Goal: Check status

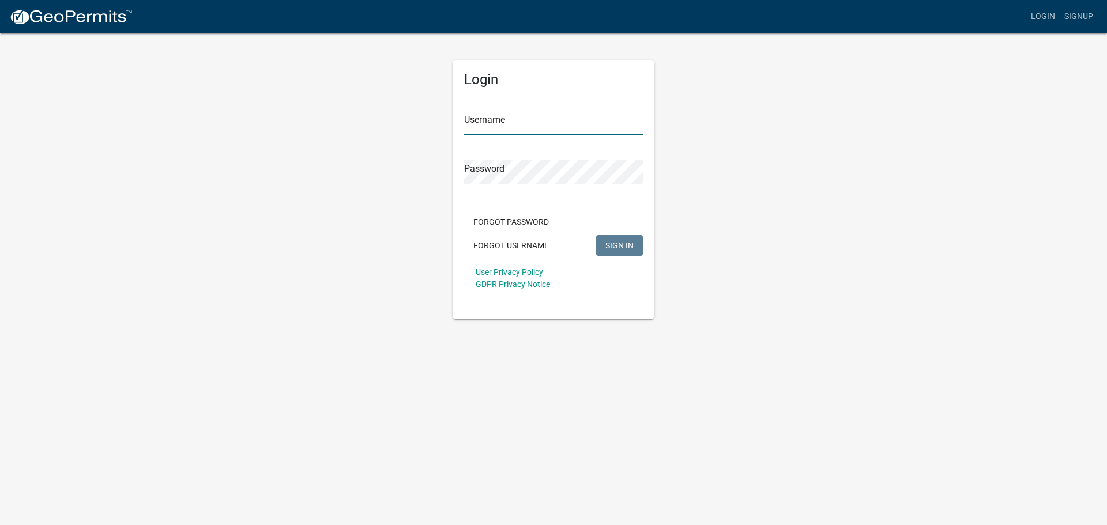
click at [512, 122] on input "Username" at bounding box center [553, 123] width 179 height 24
type input "aaronsaxon252"
click at [596, 235] on button "SIGN IN" at bounding box center [619, 245] width 47 height 21
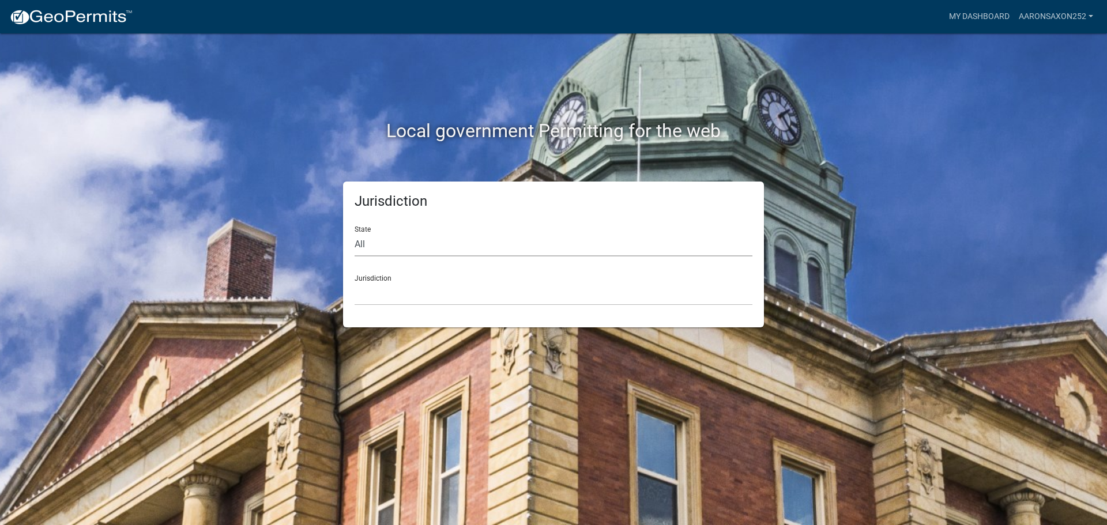
click at [438, 243] on select "All [US_STATE] [US_STATE] [US_STATE] [US_STATE] [US_STATE] [US_STATE] [US_STATE…" at bounding box center [554, 245] width 398 height 24
select select "[US_STATE]"
click at [355, 233] on select "All [US_STATE] [US_STATE] [US_STATE] [US_STATE] [US_STATE] [US_STATE] [US_STATE…" at bounding box center [554, 245] width 398 height 24
click at [408, 298] on select "[GEOGRAPHIC_DATA], [US_STATE] [GEOGRAPHIC_DATA], [US_STATE]" at bounding box center [554, 294] width 398 height 24
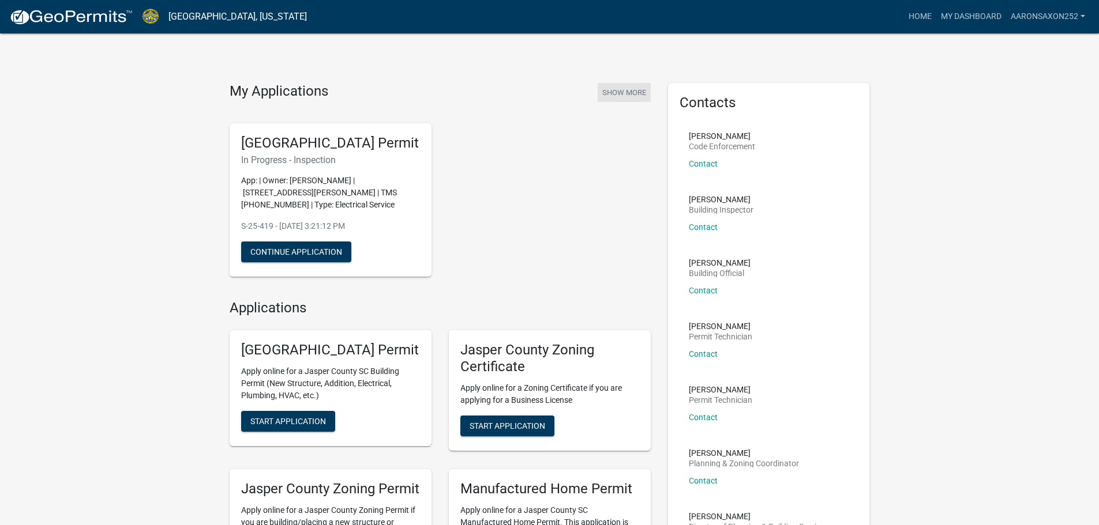
click at [623, 91] on button "Show More" at bounding box center [624, 92] width 53 height 19
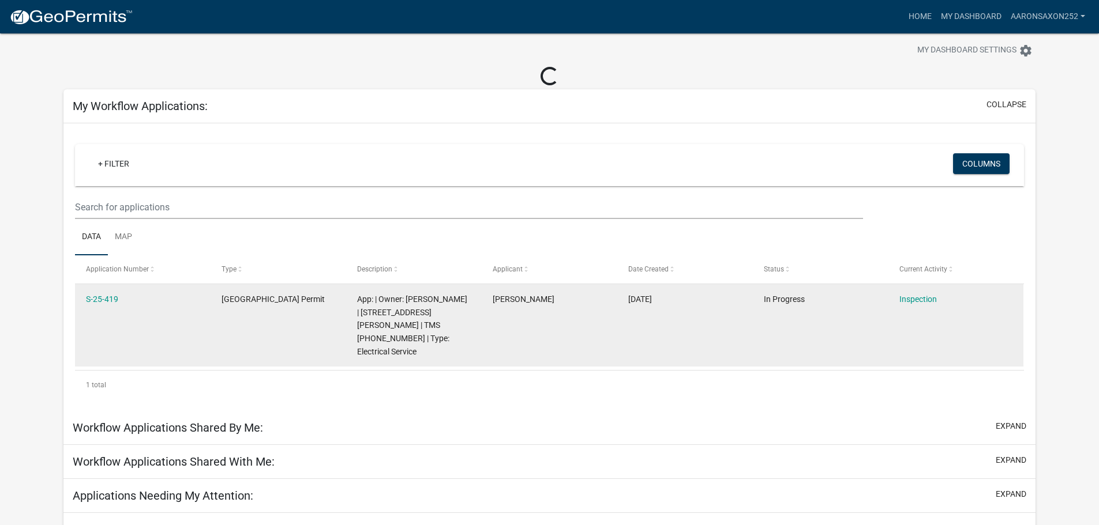
scroll to position [33, 0]
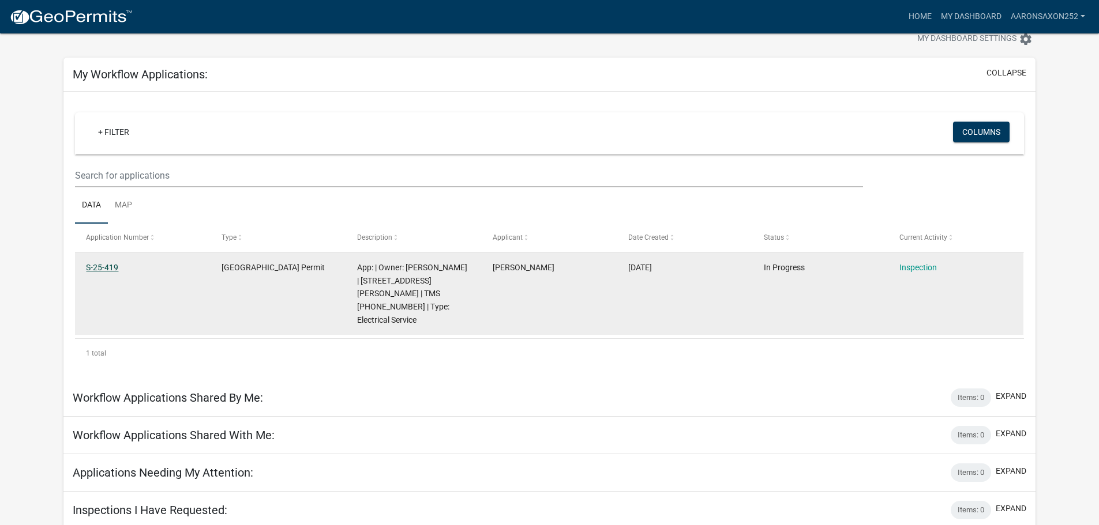
click at [111, 265] on link "S-25-419" at bounding box center [102, 267] width 32 height 9
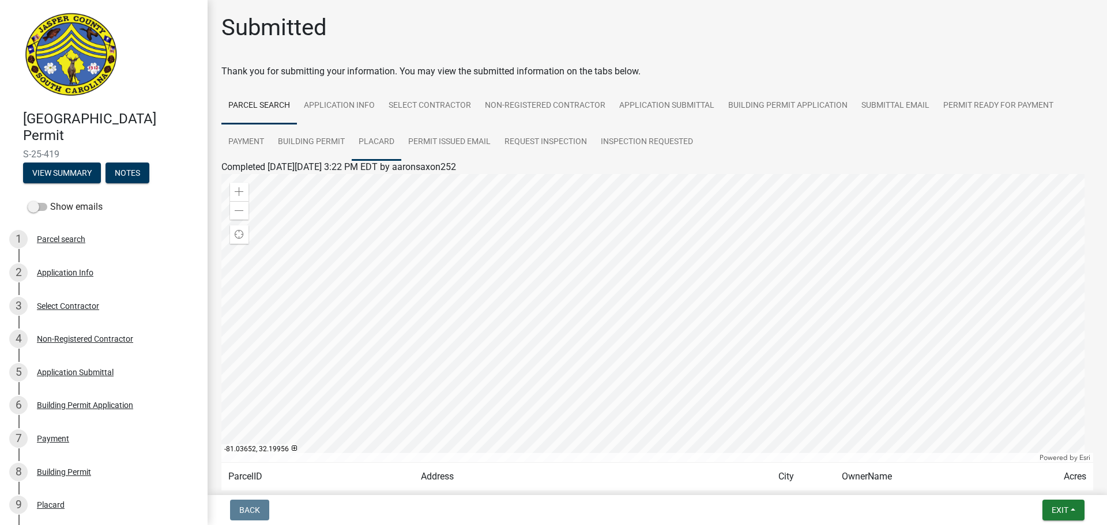
drag, startPoint x: 384, startPoint y: 140, endPoint x: 377, endPoint y: 136, distance: 7.2
click at [384, 138] on link "Placard" at bounding box center [377, 142] width 50 height 37
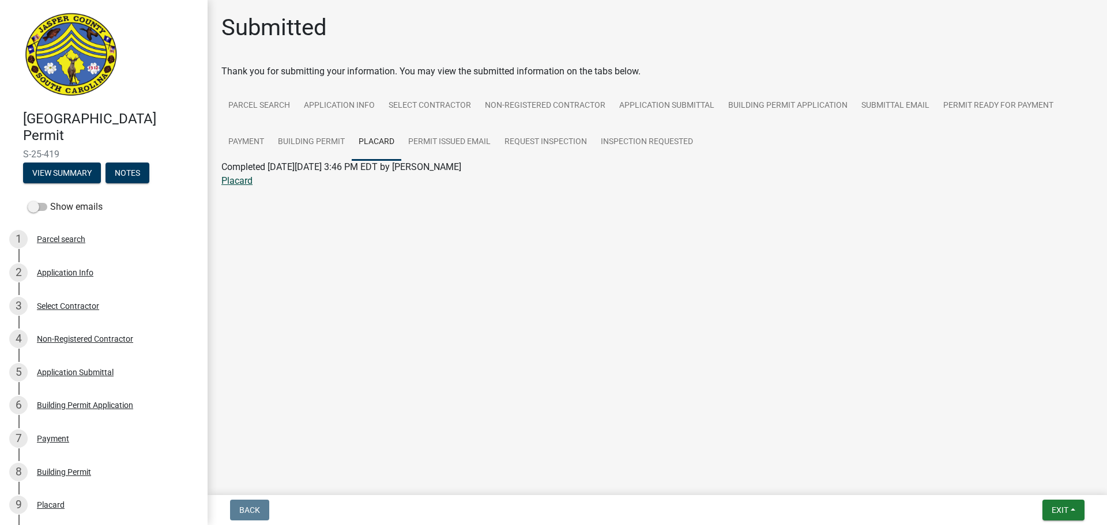
click at [228, 178] on link "Placard" at bounding box center [236, 180] width 31 height 11
click at [641, 139] on link "Inspection Requested" at bounding box center [647, 142] width 106 height 37
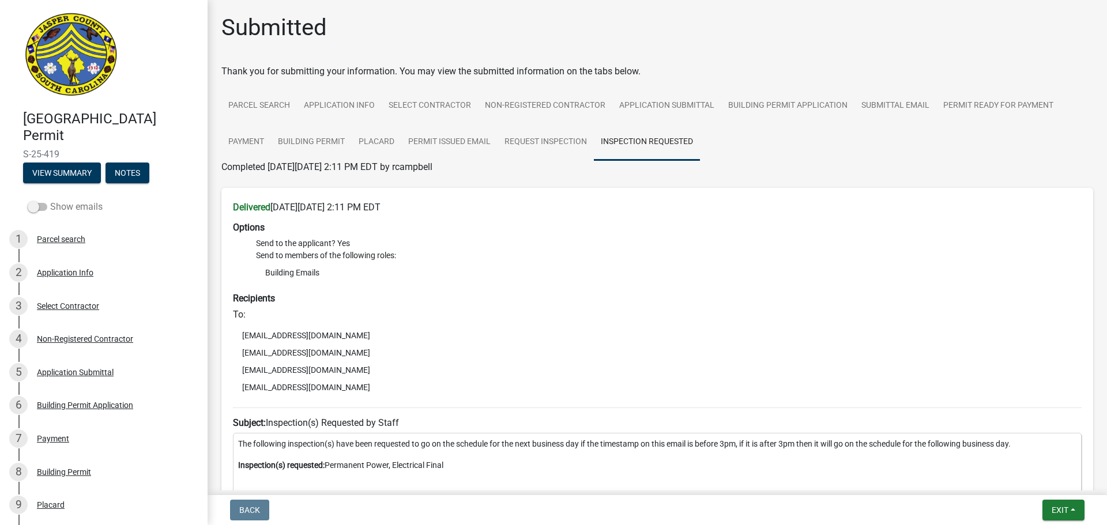
click at [43, 206] on span at bounding box center [38, 207] width 20 height 8
click at [50, 200] on input "Show emails" at bounding box center [50, 200] width 0 height 0
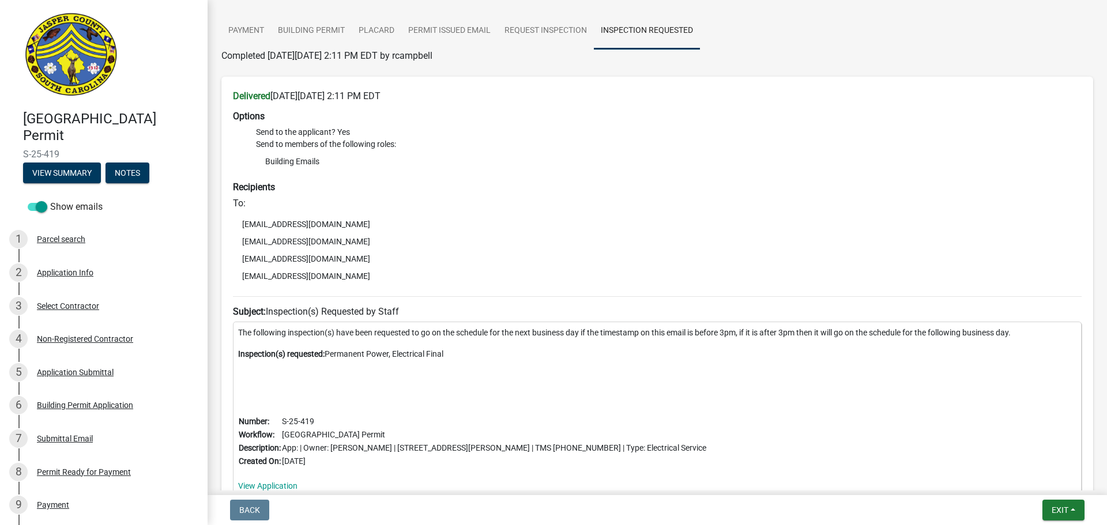
scroll to position [202, 0]
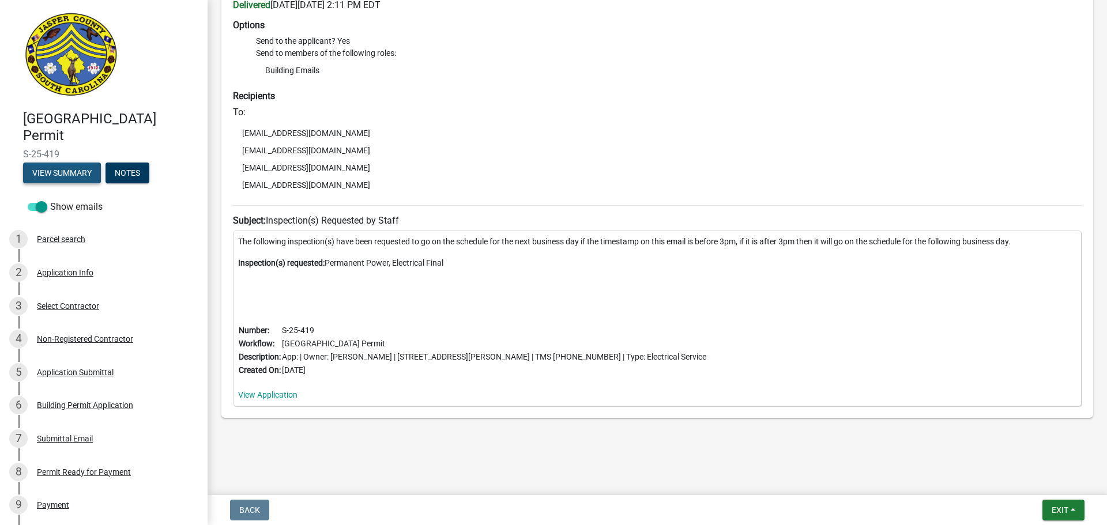
click at [70, 179] on button "View Summary" at bounding box center [62, 173] width 78 height 21
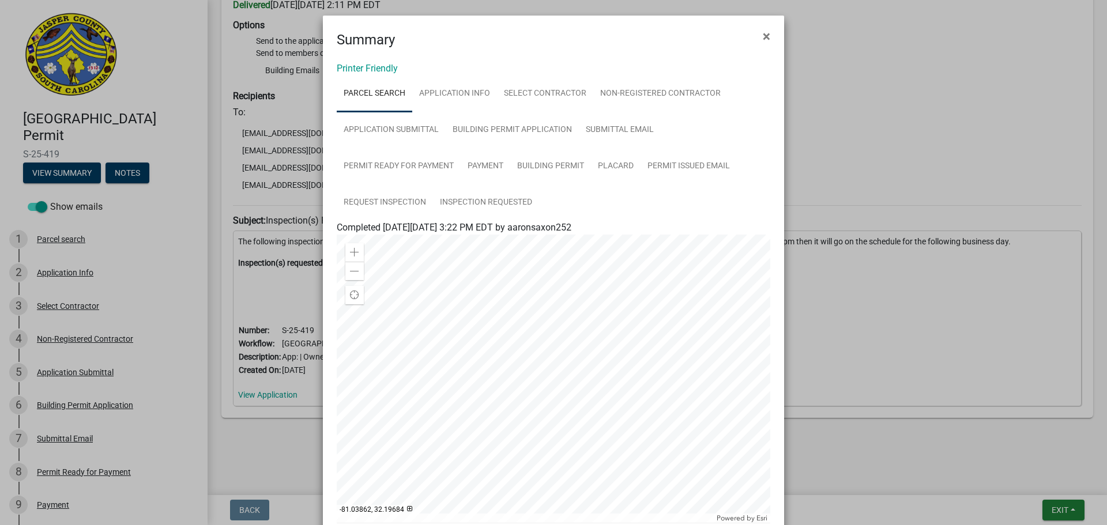
scroll to position [0, 0]
click at [769, 35] on button "×" at bounding box center [767, 37] width 26 height 32
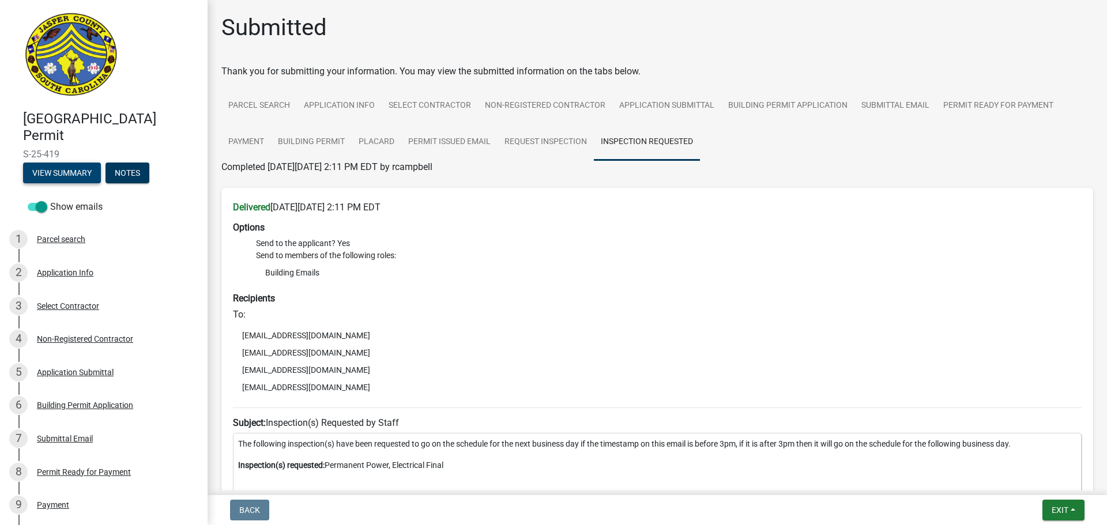
click at [70, 178] on button "View Summary" at bounding box center [62, 173] width 78 height 21
